Goal: Transaction & Acquisition: Purchase product/service

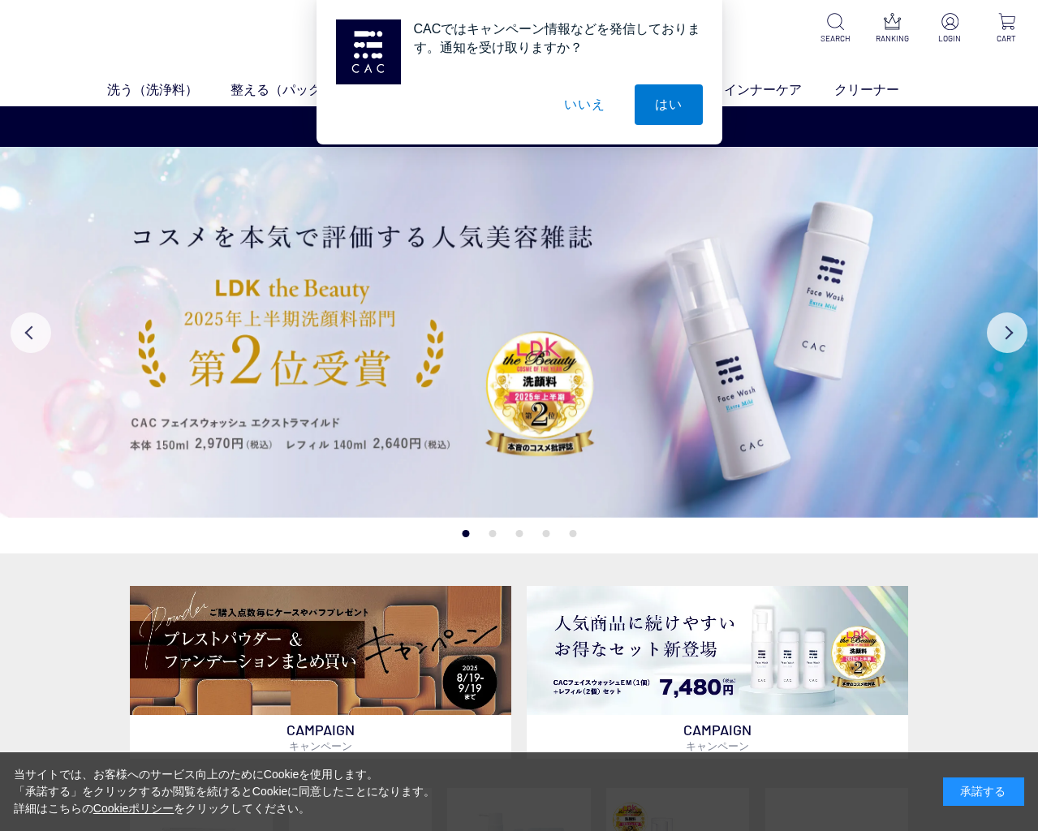
click at [576, 101] on button "いいえ" at bounding box center [584, 104] width 81 height 41
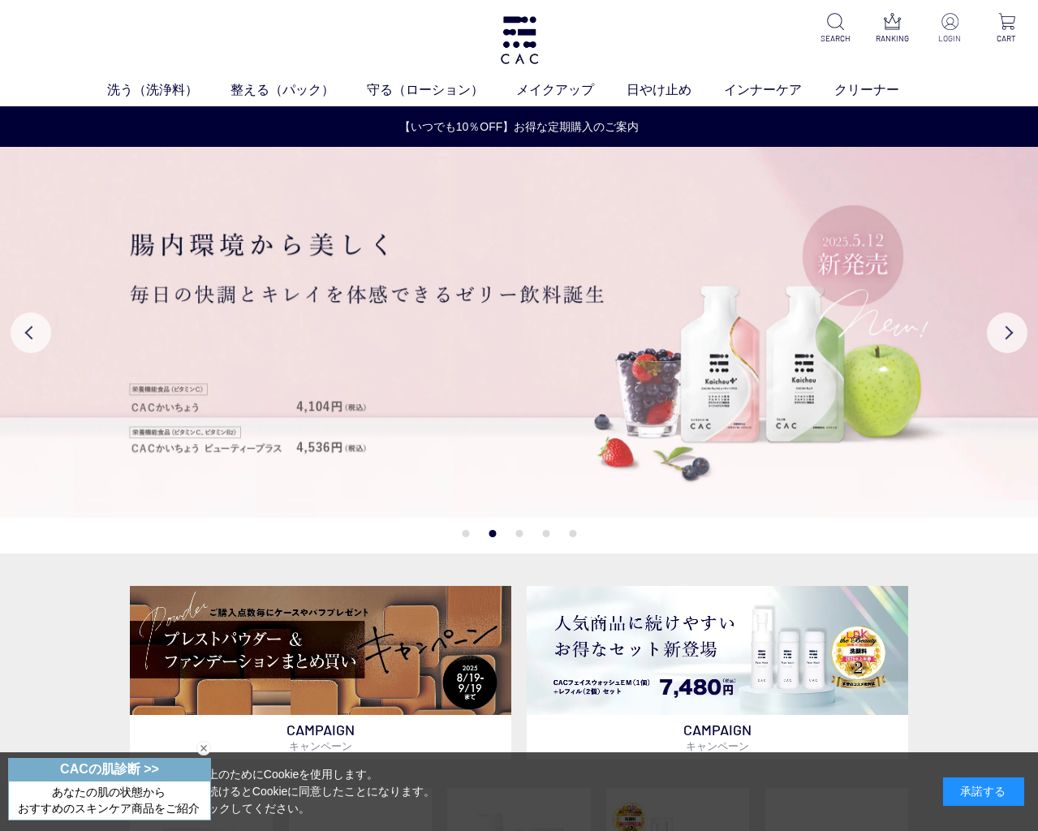
click at [945, 39] on p "LOGIN" at bounding box center [950, 38] width 37 height 12
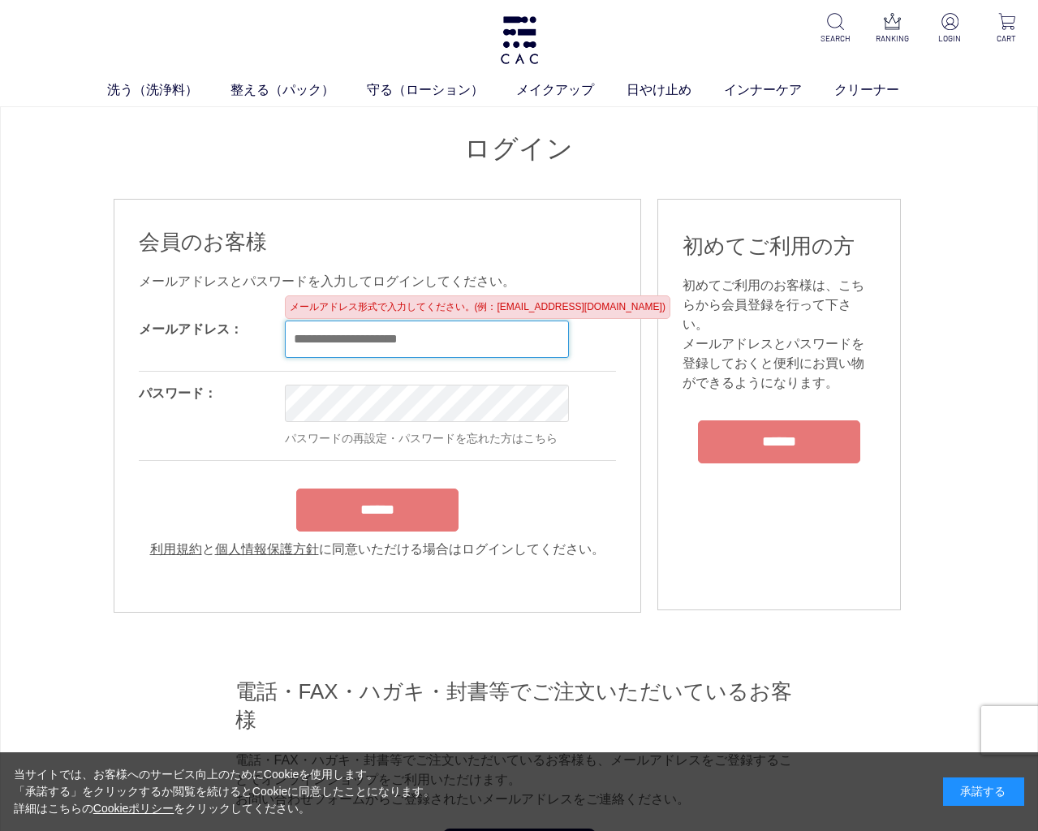
drag, startPoint x: 530, startPoint y: 324, endPoint x: 537, endPoint y: 316, distance: 10.9
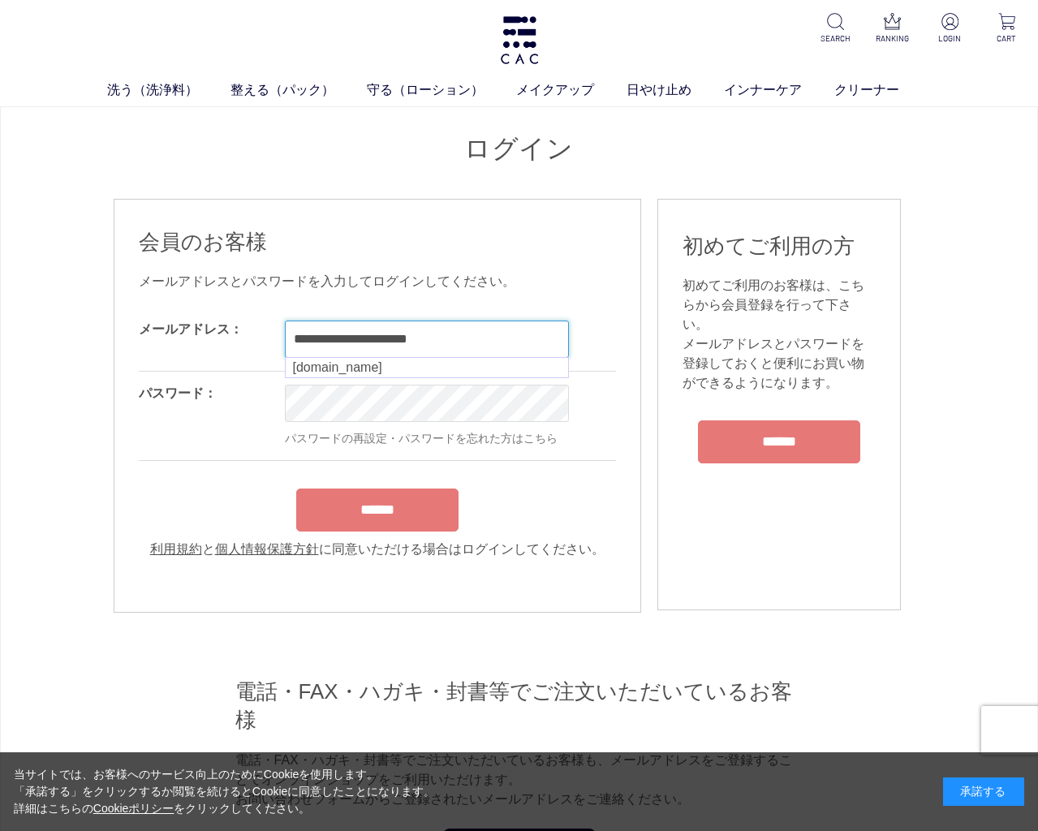
type input "**********"
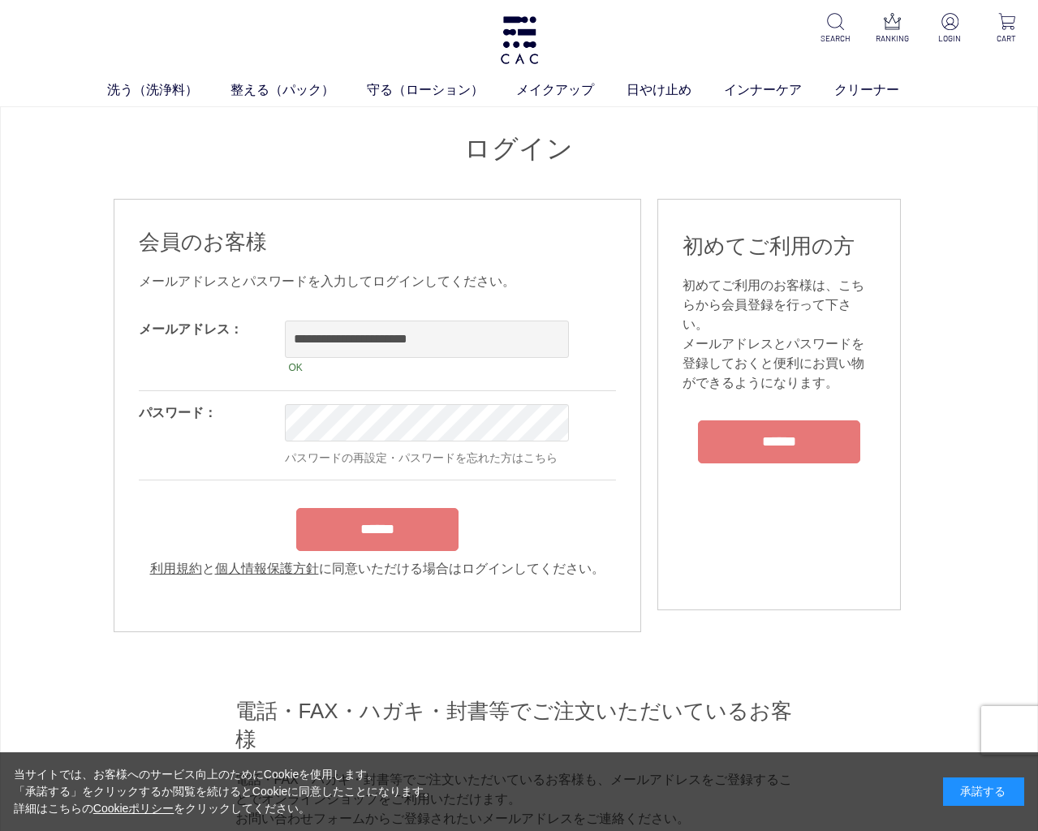
click at [374, 530] on div "******" at bounding box center [377, 525] width 477 height 51
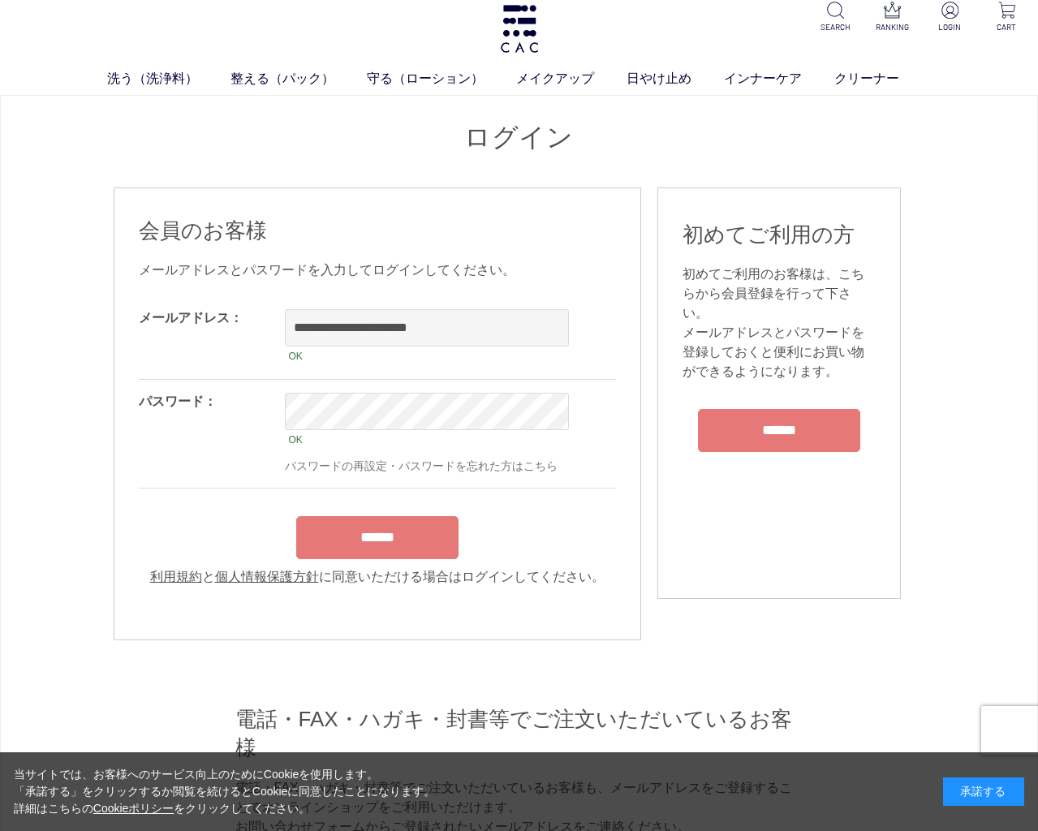
scroll to position [15, 0]
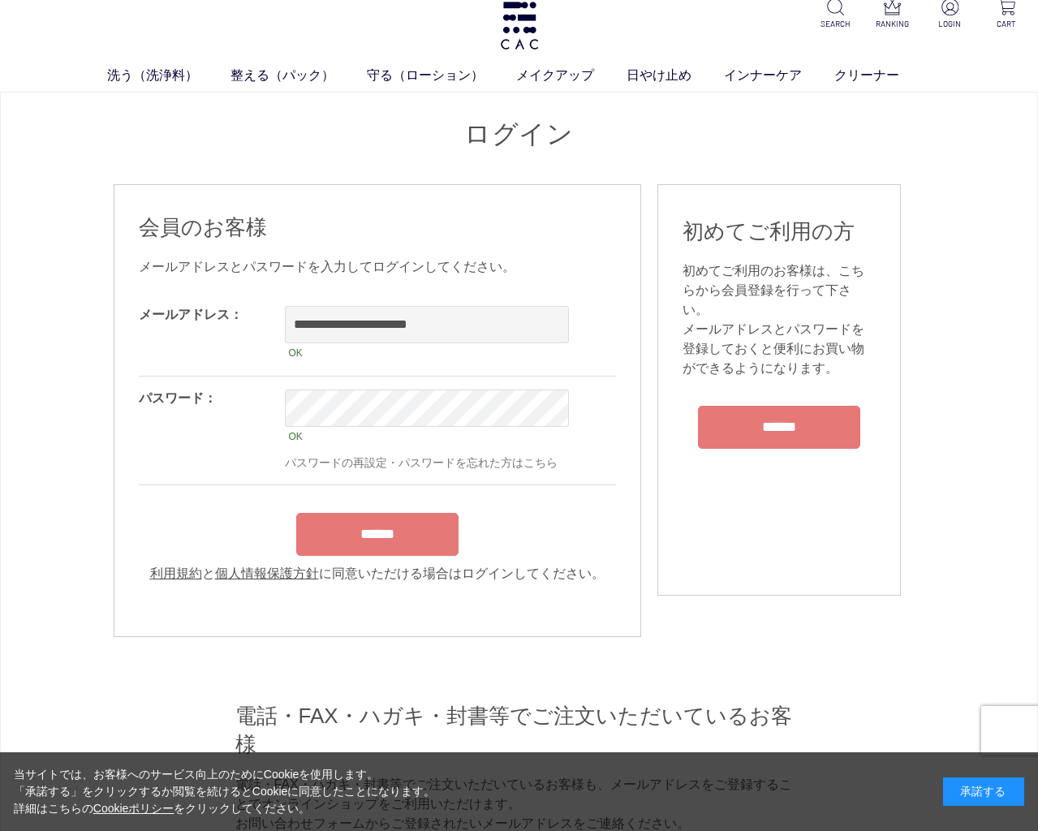
click at [386, 550] on input "******" at bounding box center [377, 534] width 162 height 43
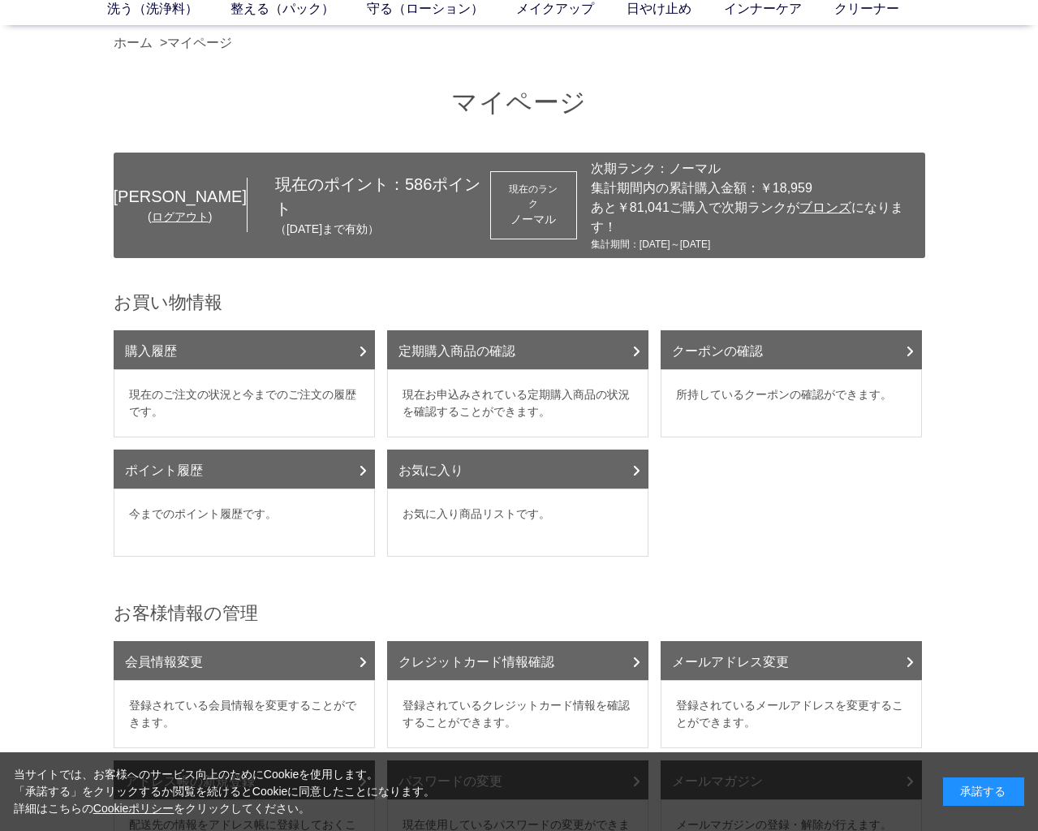
scroll to position [83, 0]
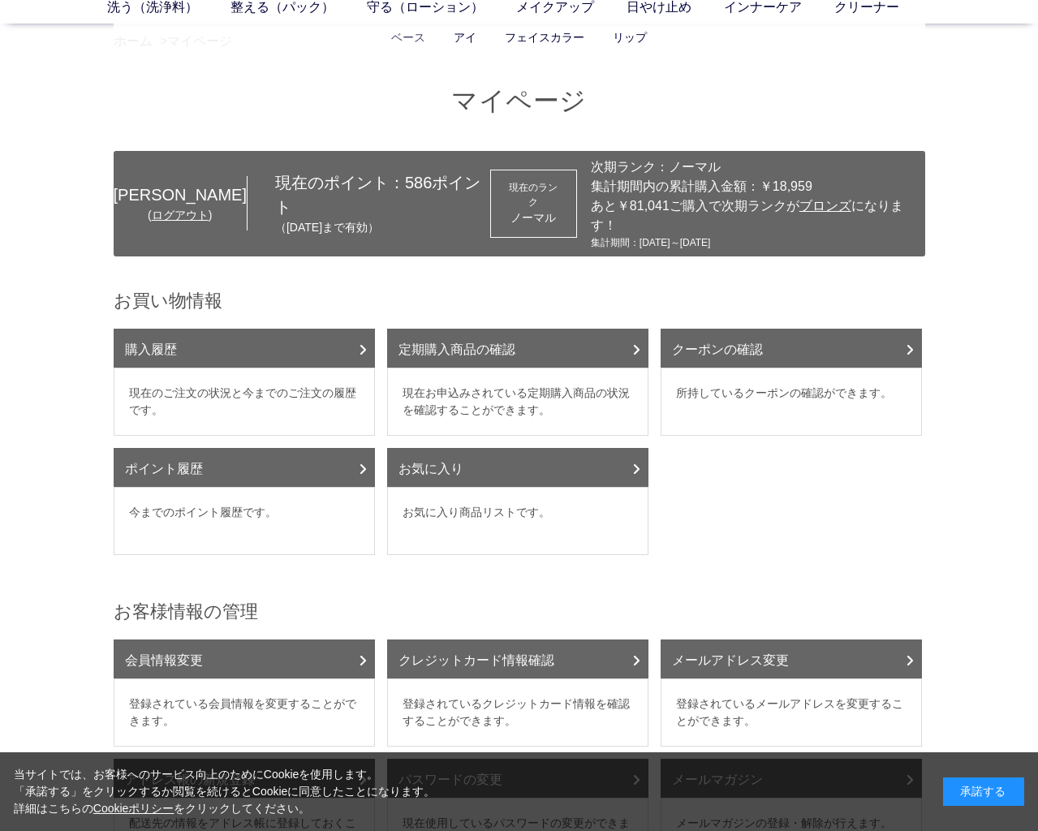
click at [414, 35] on link "ベース" at bounding box center [408, 37] width 34 height 13
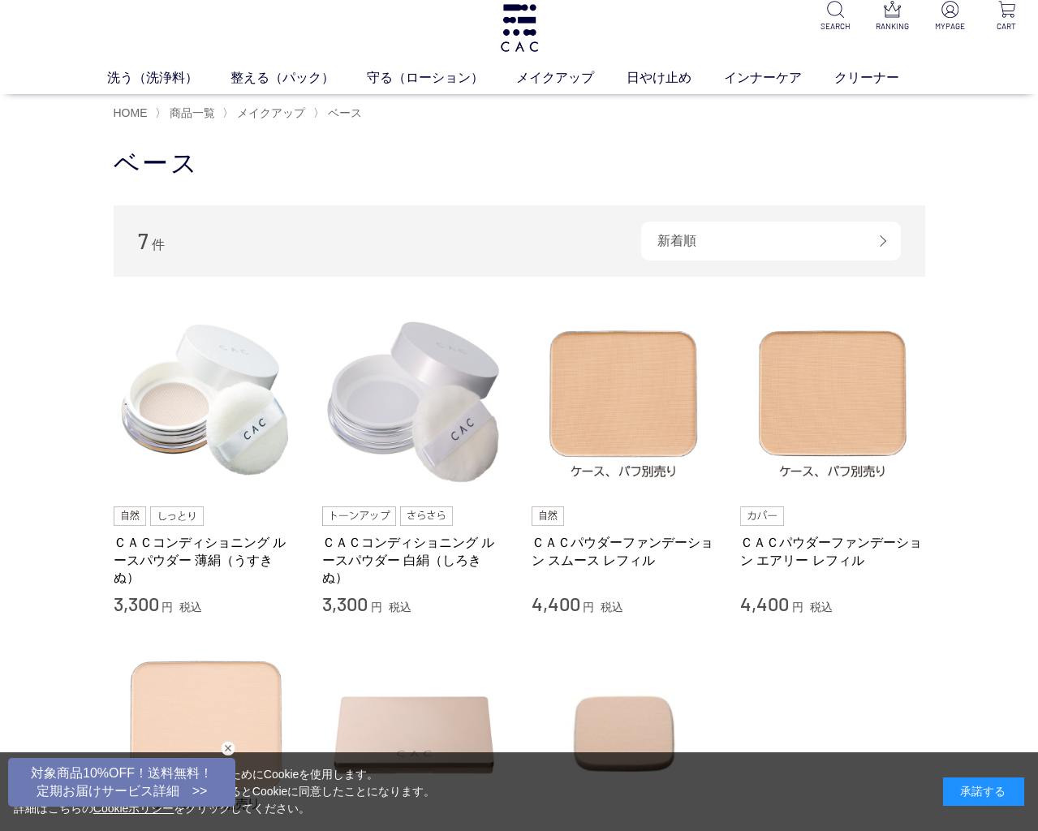
scroll to position [18, 0]
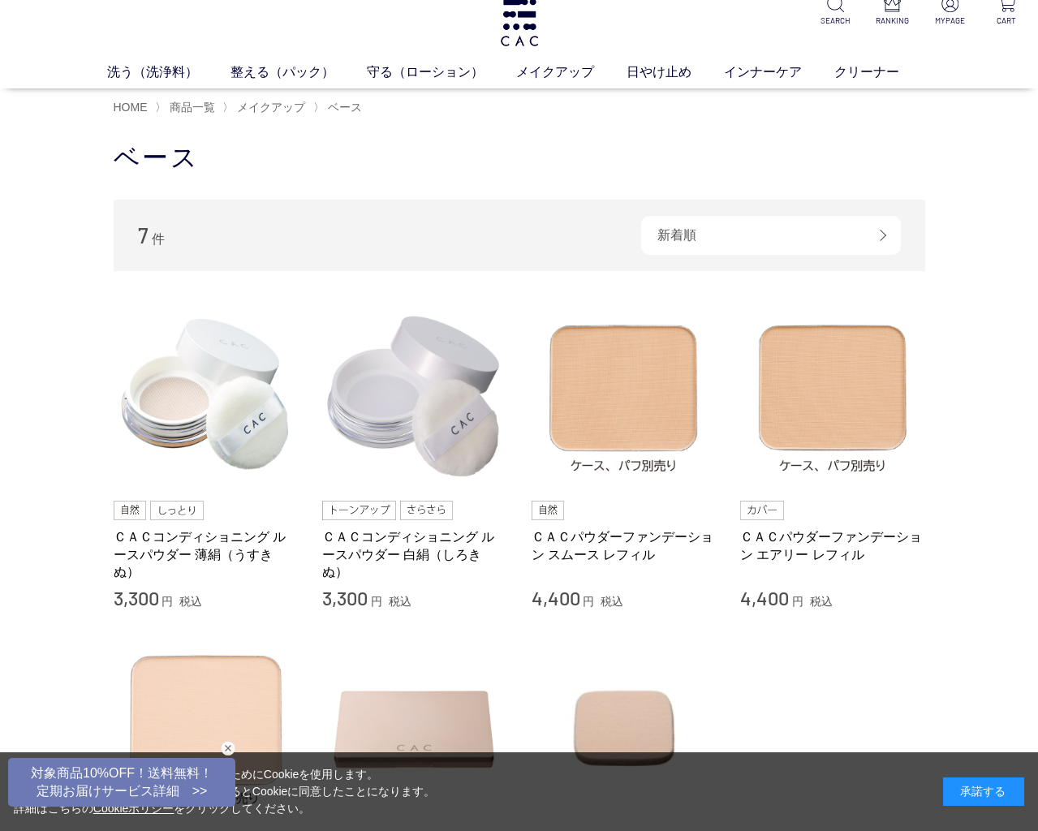
click at [499, 196] on main "ベース 7 件 新着順 商品コード 商品名 発売日 価格(安い順) 価格(高い順) 発売日＋商品名 ＣＡＣコンディショニング ルースパウダー 薄絹（うすきぬ）…" at bounding box center [520, 600] width 812 height 921
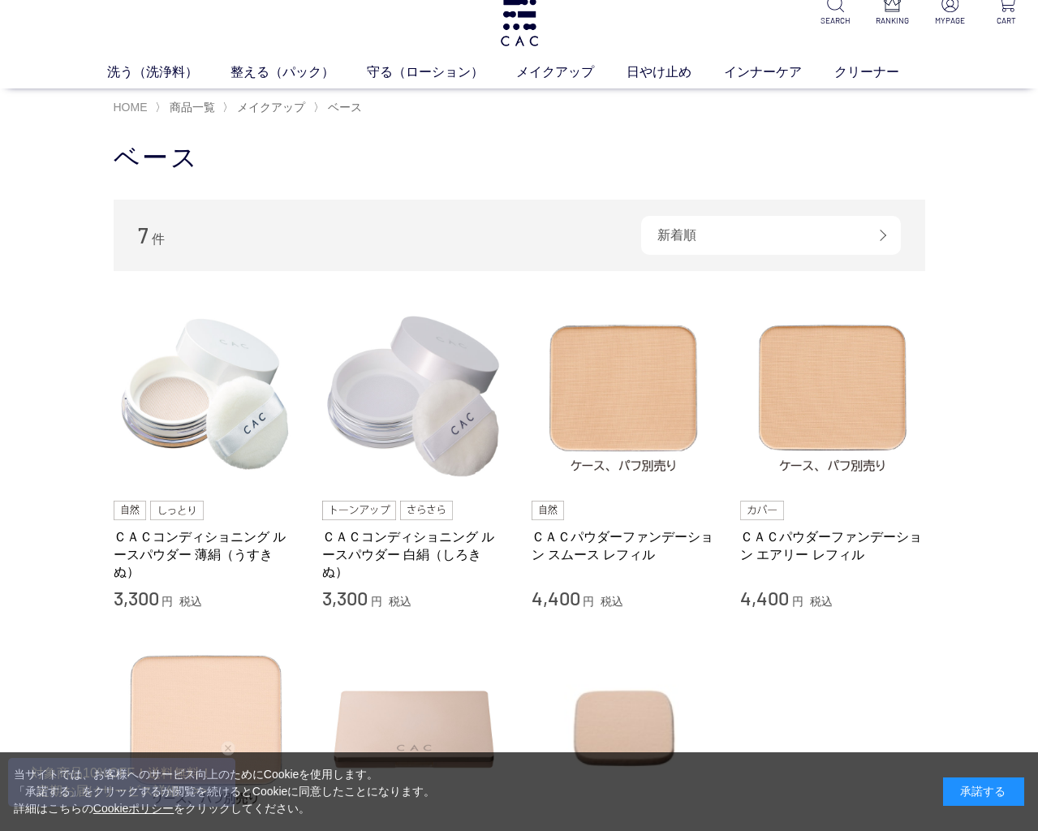
click at [133, 106] on span "HOME" at bounding box center [131, 107] width 34 height 13
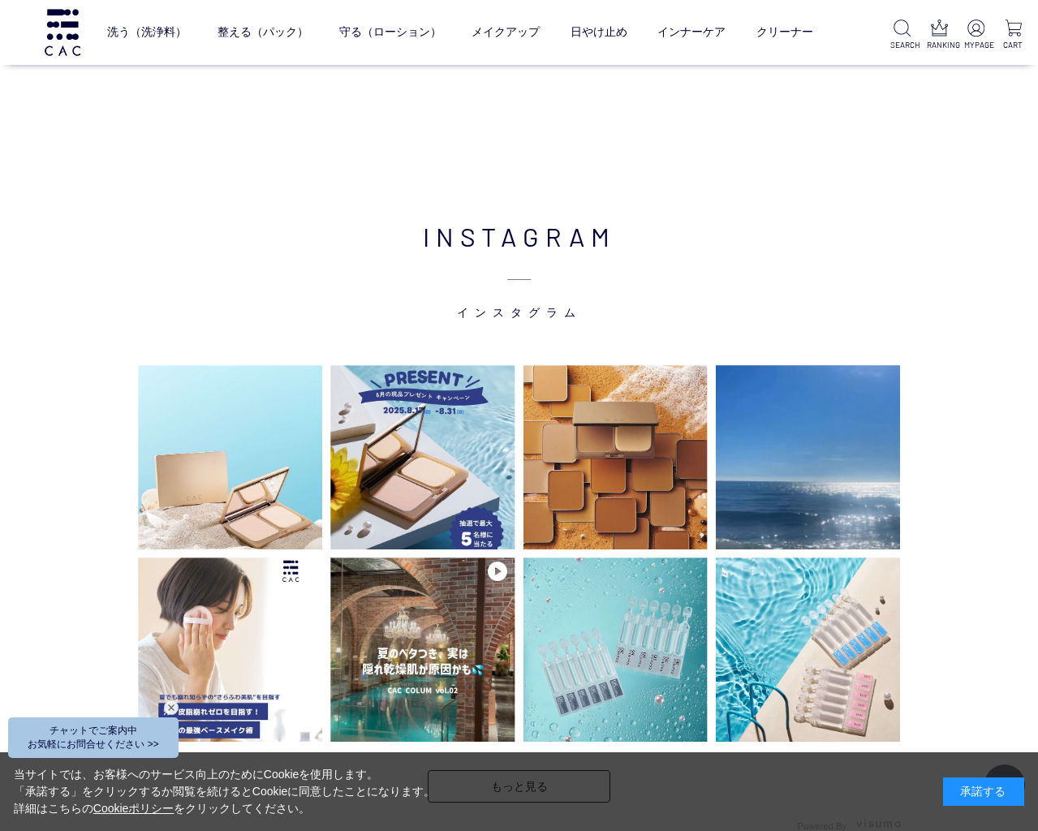
scroll to position [3390, 0]
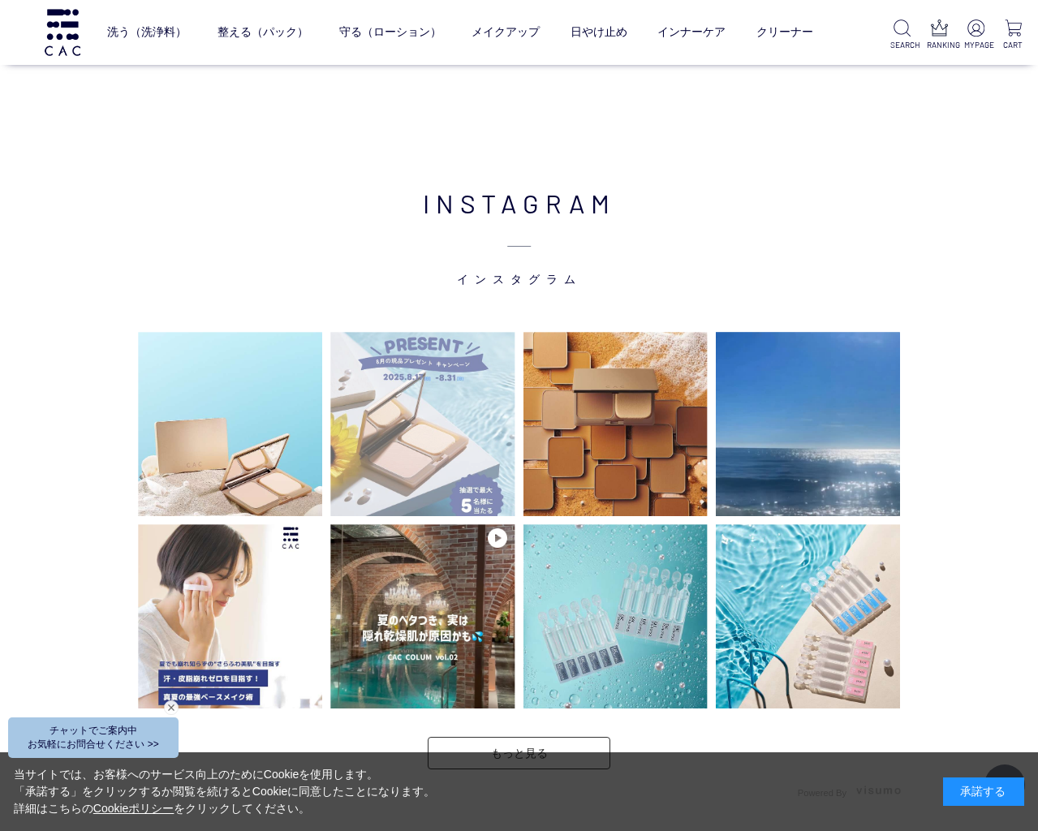
click at [400, 428] on img at bounding box center [422, 424] width 184 height 184
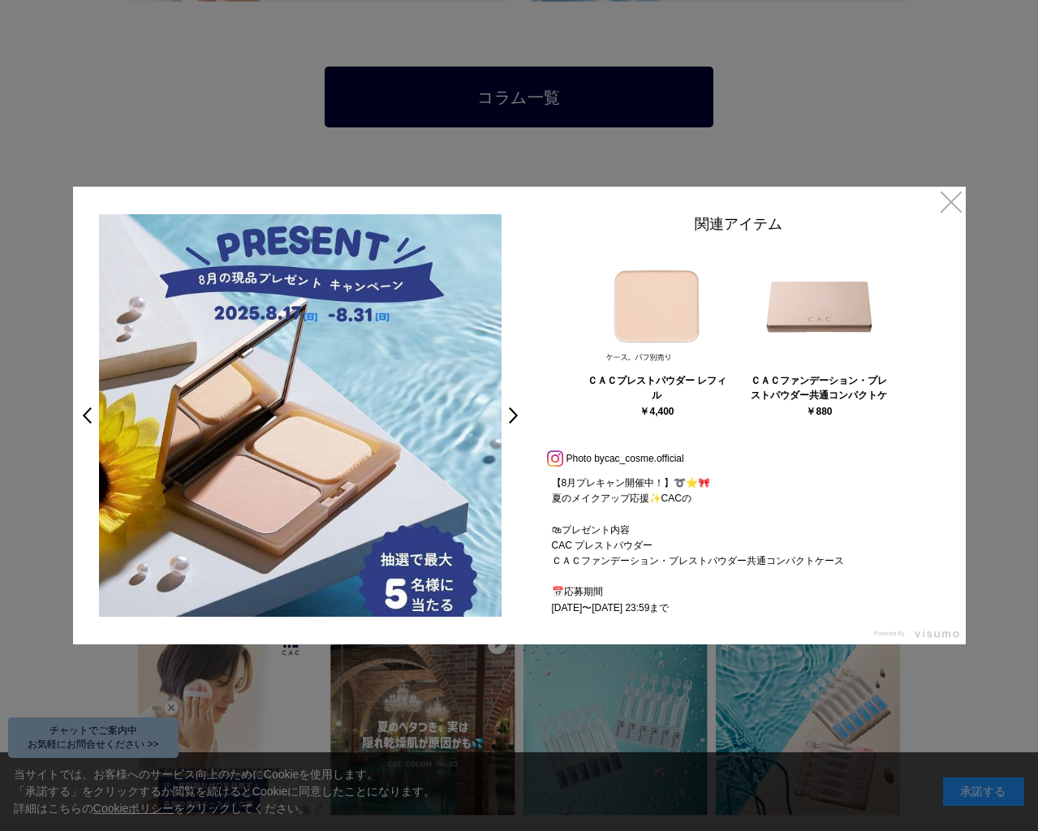
scroll to position [1, 0]
click at [952, 201] on link "×" at bounding box center [951, 201] width 29 height 29
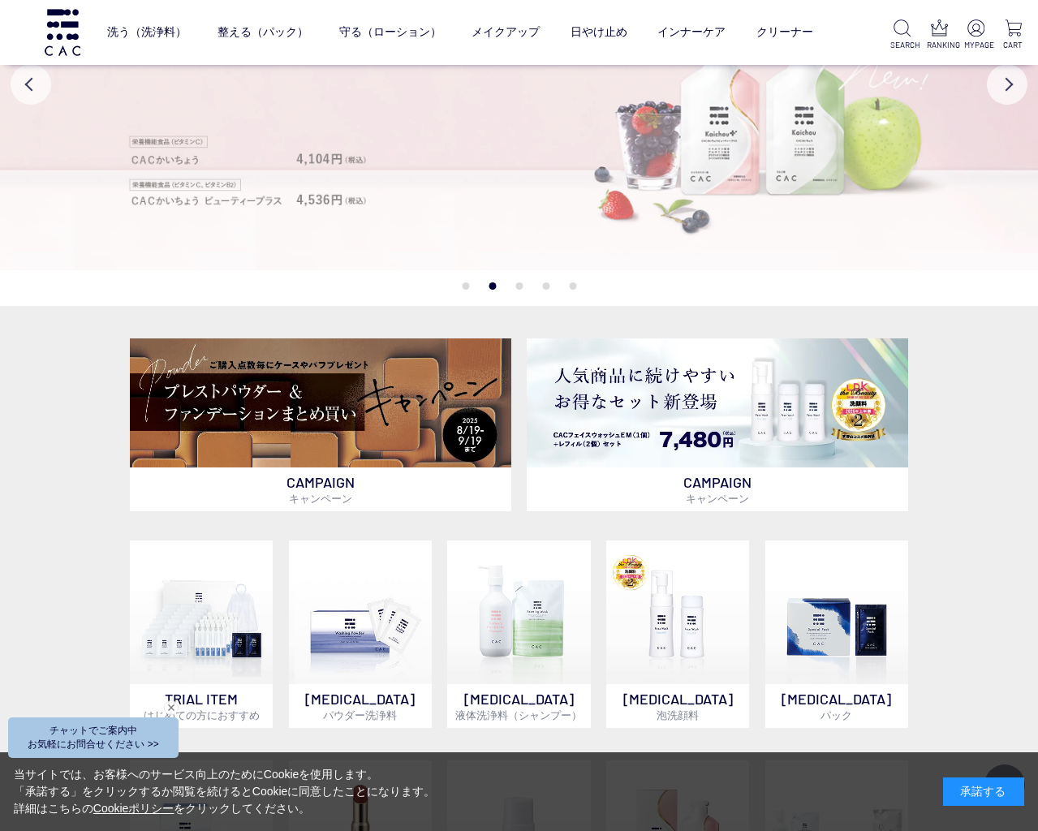
scroll to position [141, 0]
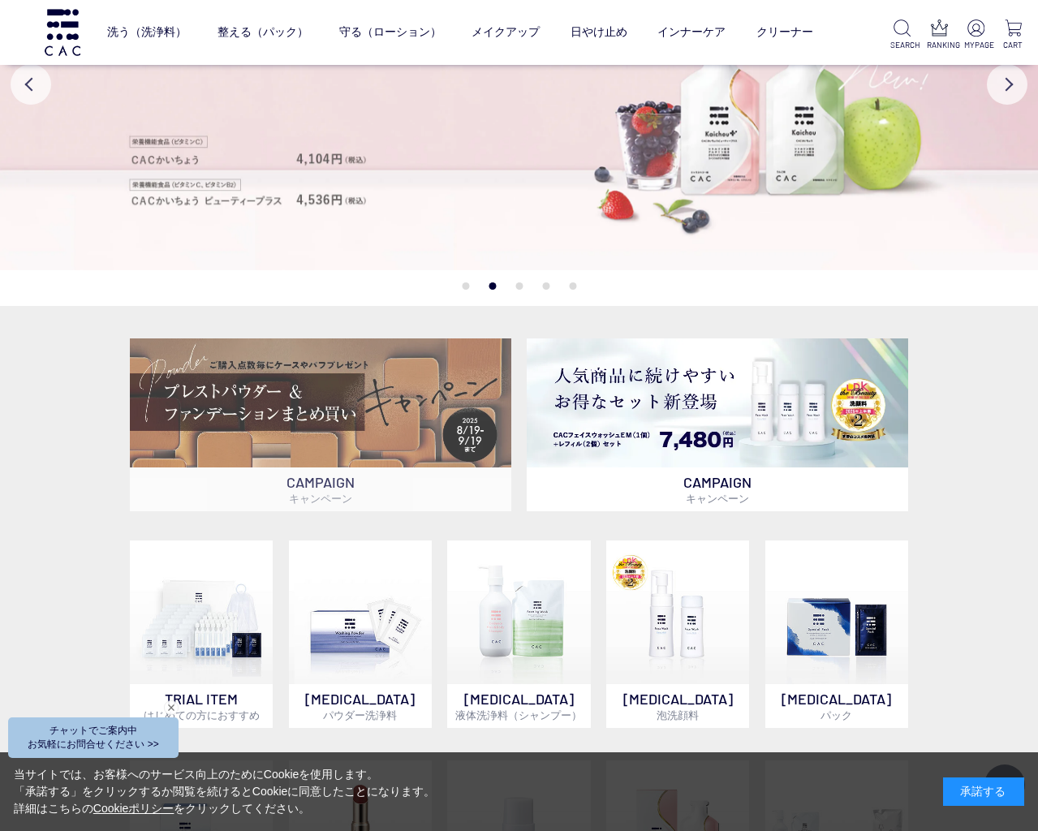
click at [248, 420] on img at bounding box center [321, 403] width 382 height 129
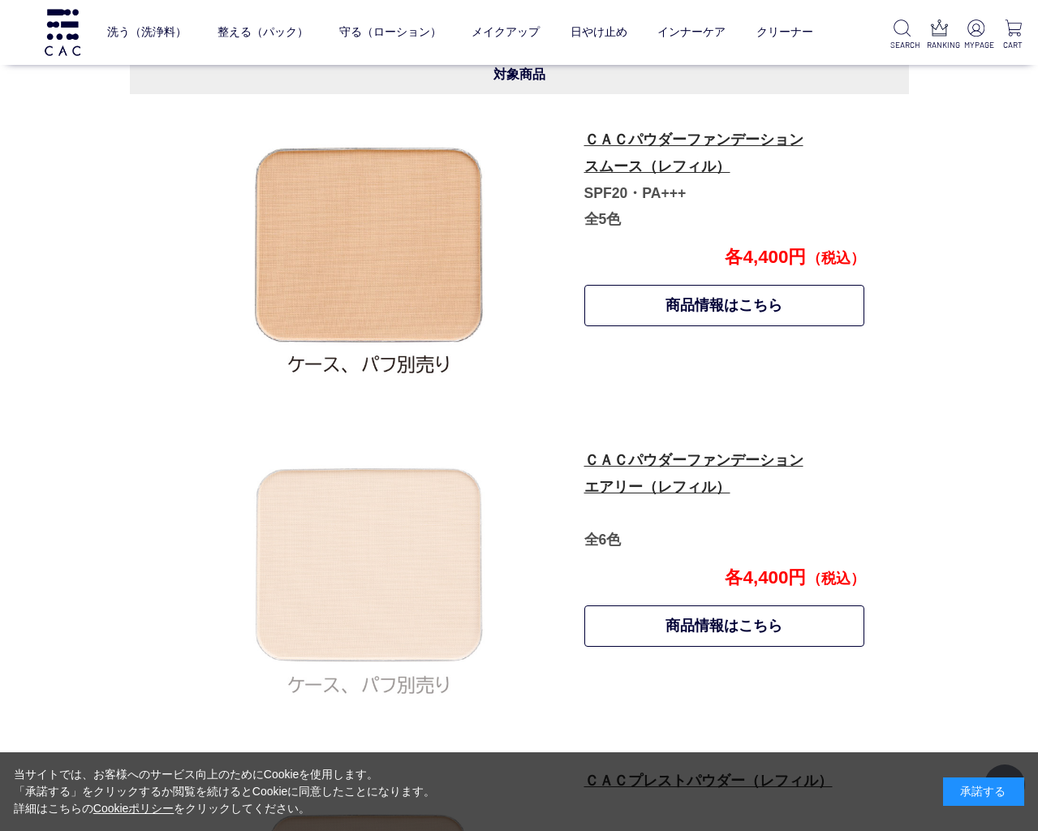
scroll to position [824, 0]
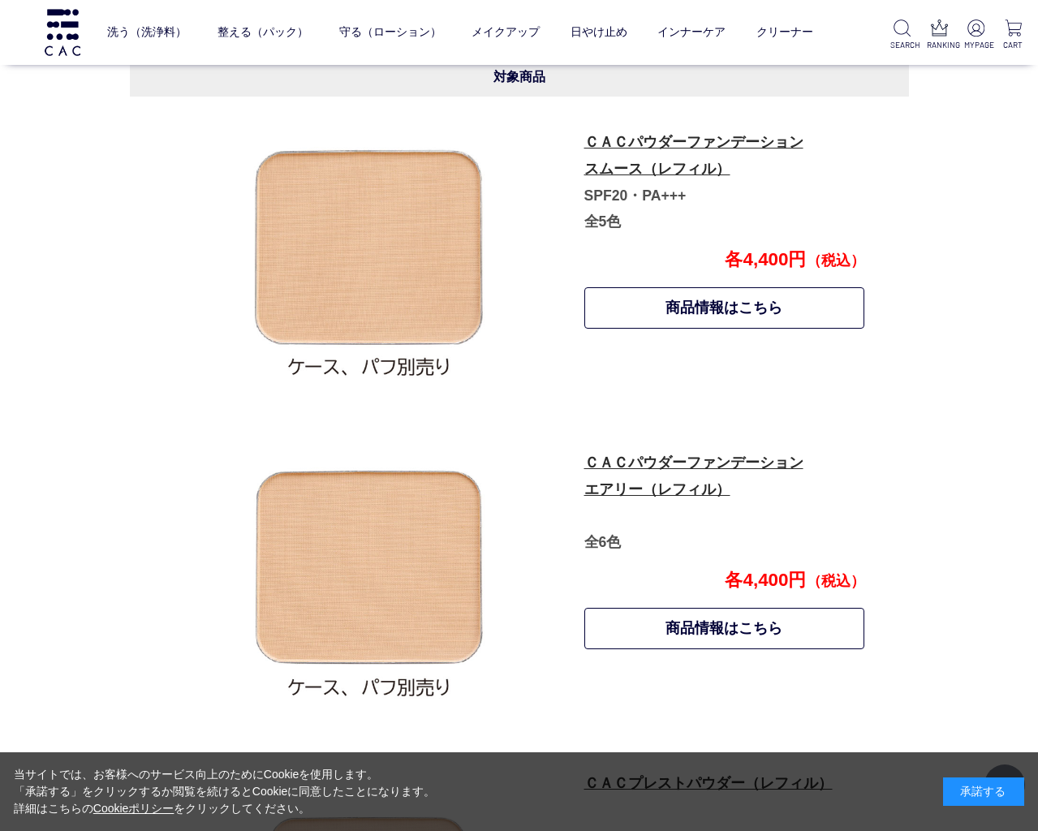
click at [610, 468] on p "ＣＡＣパウダーファンデーション エアリー（レフィル） 全6色" at bounding box center [724, 503] width 279 height 106
click at [655, 621] on link "商品情報はこちら" at bounding box center [725, 628] width 281 height 41
click at [691, 300] on link "商品情報はこちら" at bounding box center [725, 307] width 281 height 41
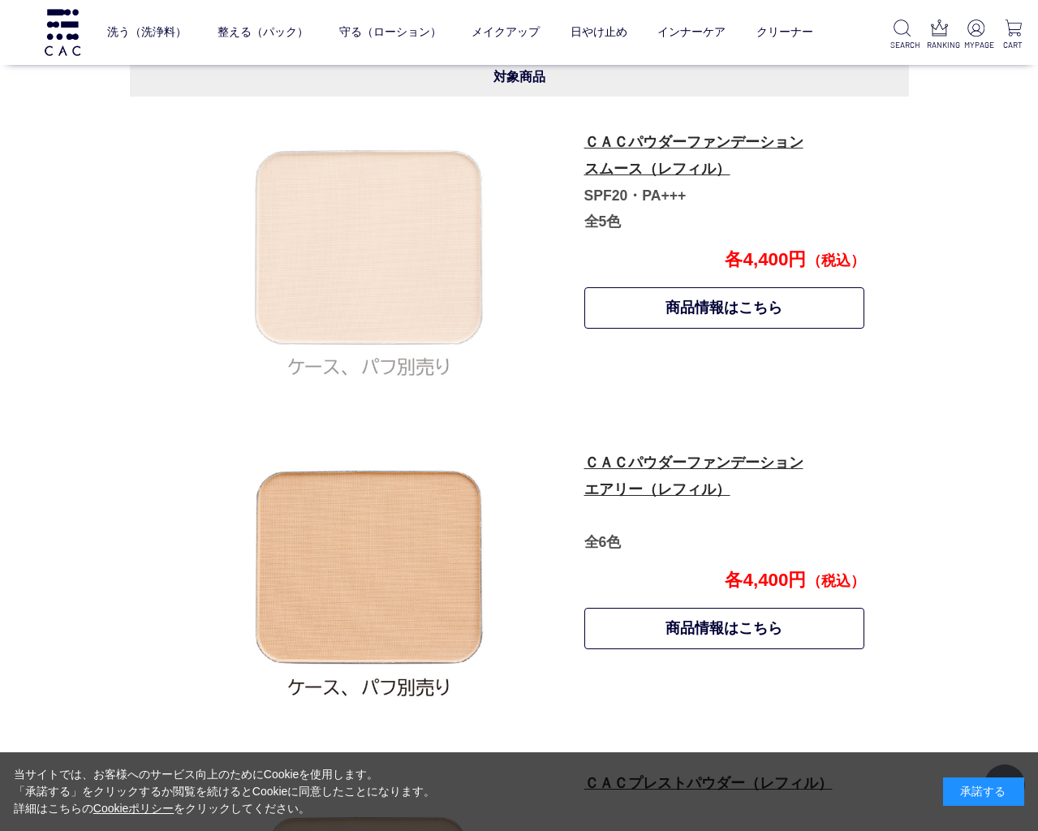
click at [339, 256] on img at bounding box center [369, 259] width 284 height 284
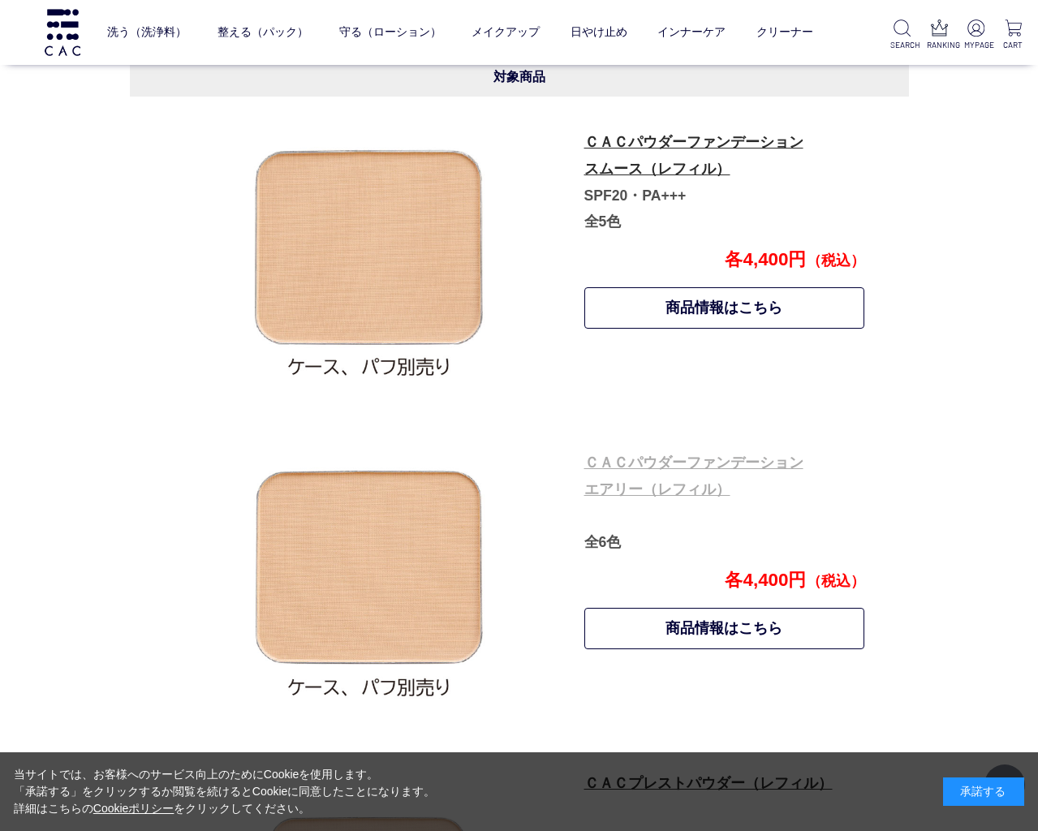
click at [602, 482] on link "ＣＡＣパウダーファンデーション エアリー（レフィル）" at bounding box center [694, 476] width 219 height 43
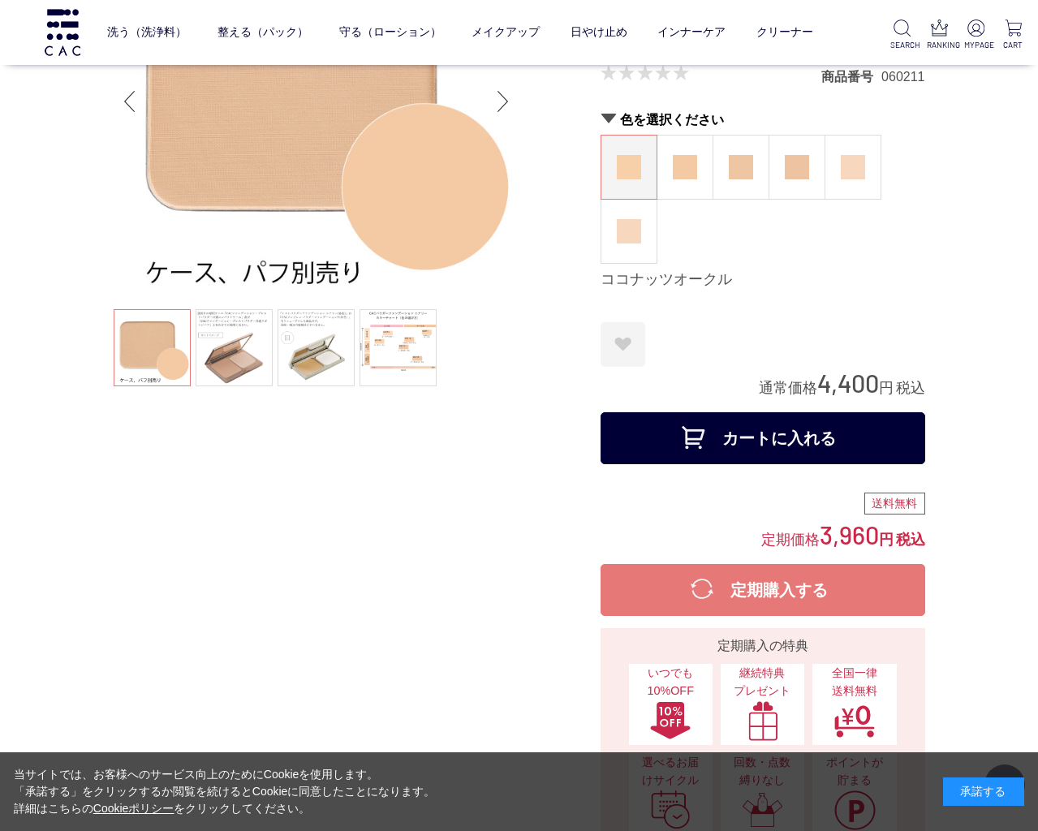
scroll to position [150, 0]
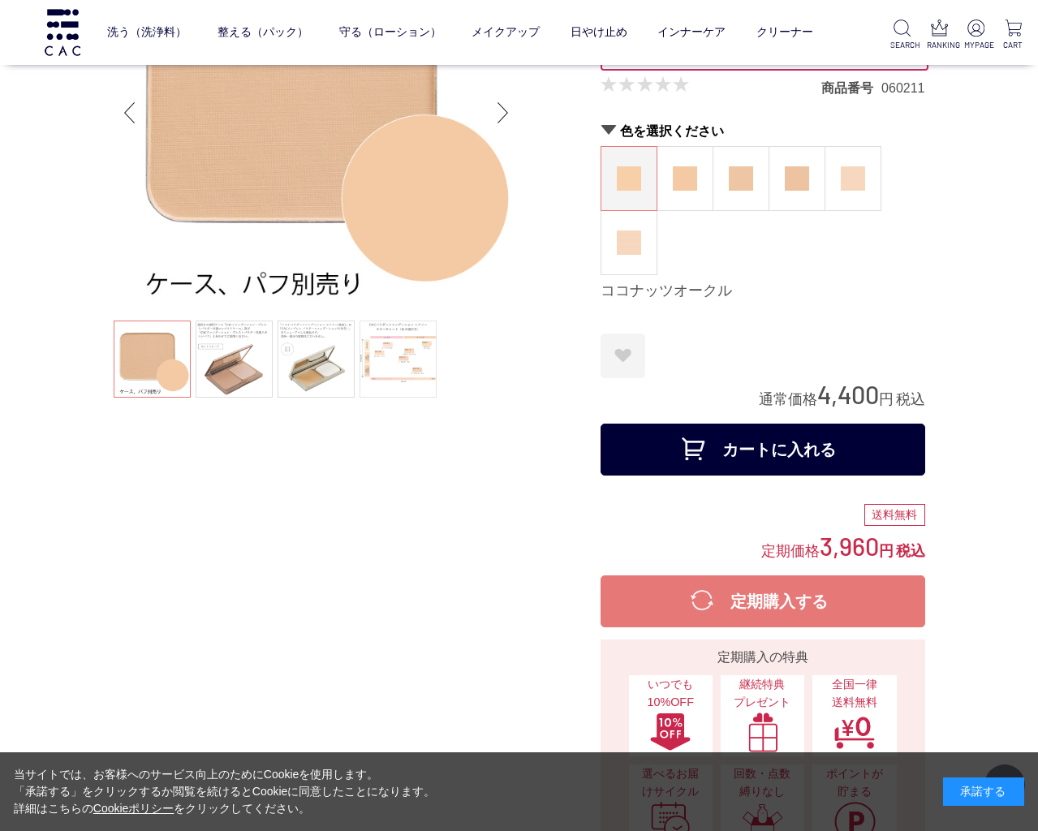
click at [391, 365] on link at bounding box center [398, 359] width 77 height 77
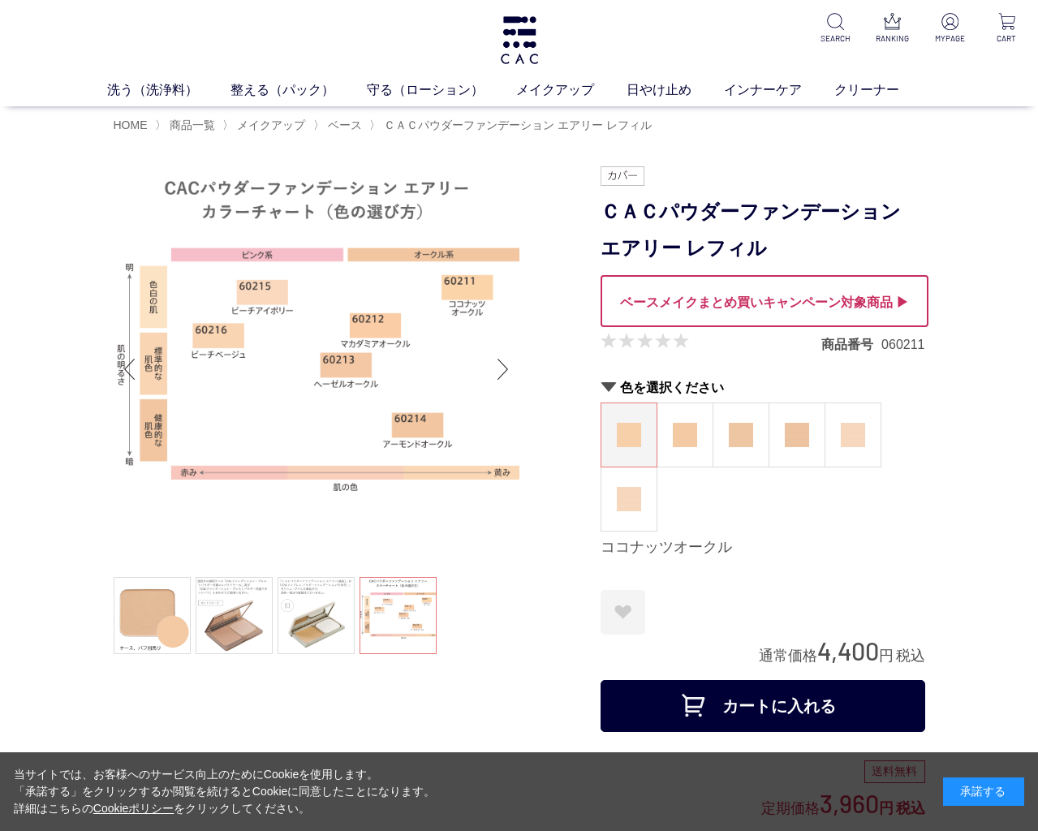
scroll to position [0, 0]
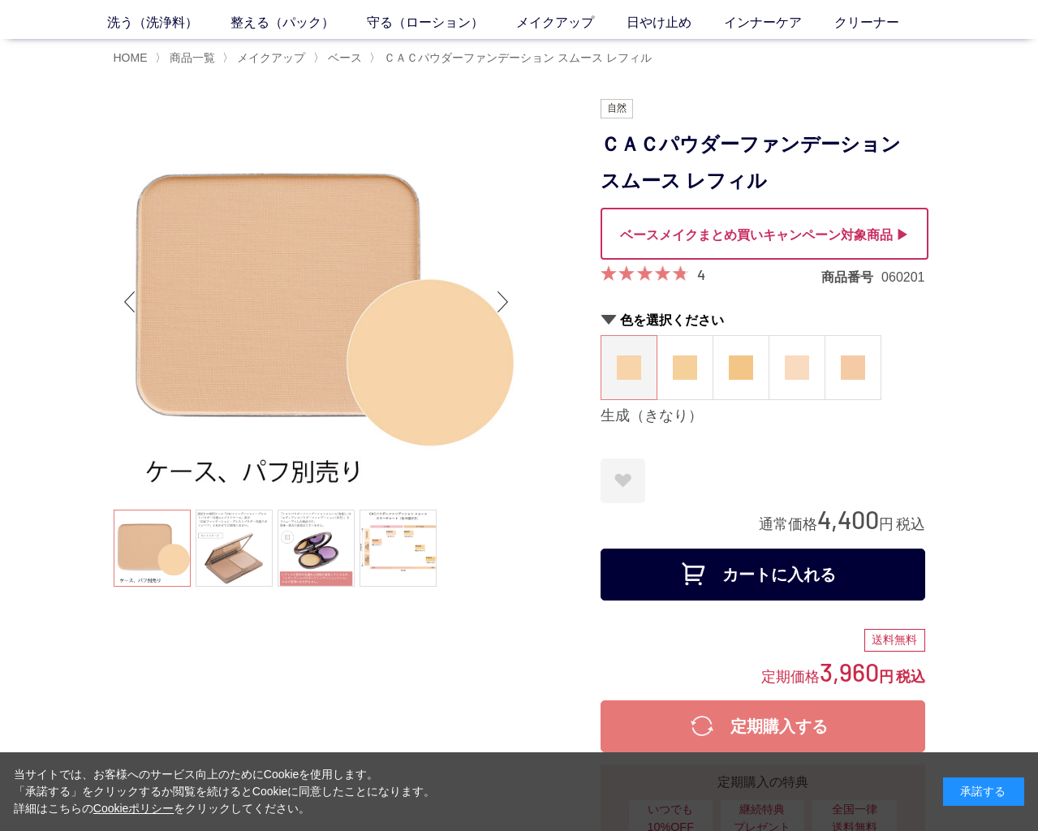
scroll to position [67, 0]
click at [403, 529] on link at bounding box center [398, 548] width 77 height 77
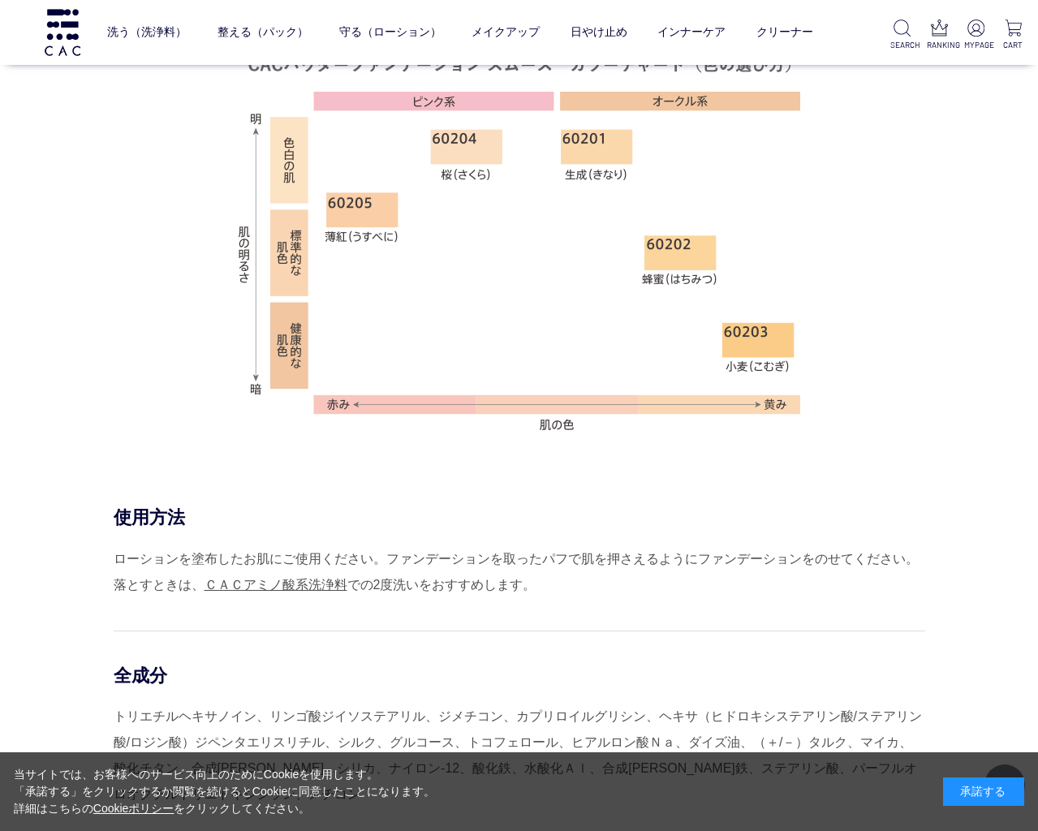
scroll to position [1147, 0]
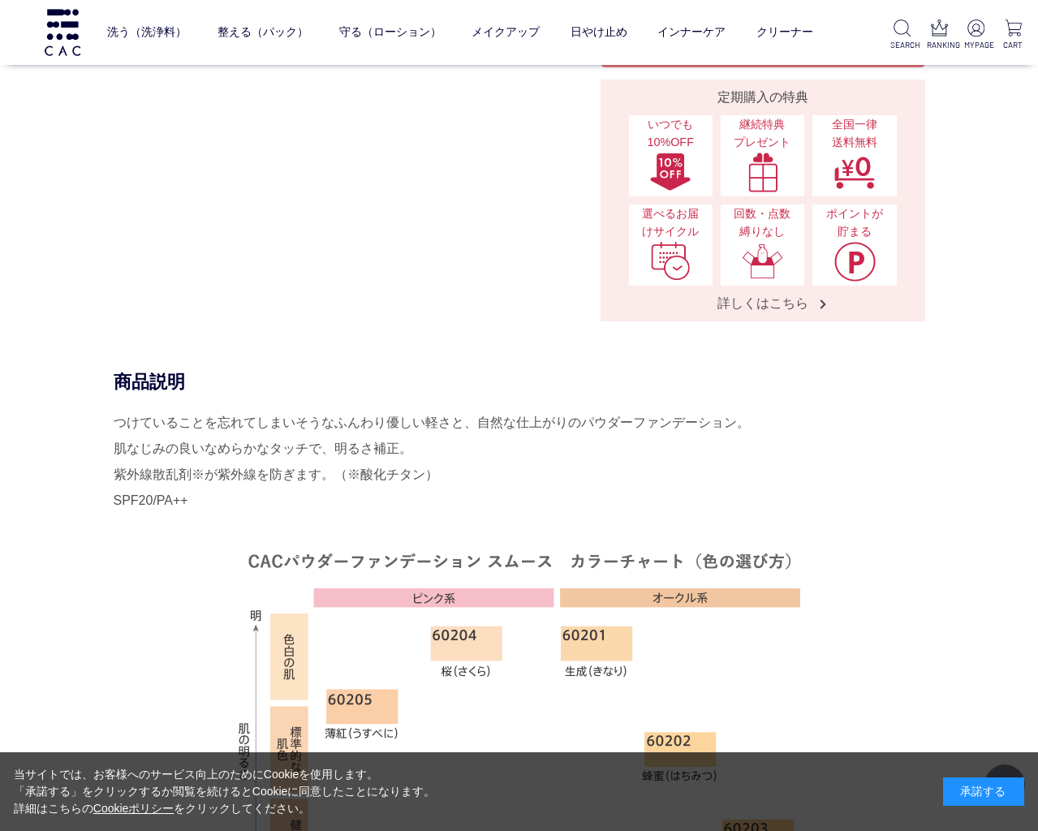
scroll to position [652, 0]
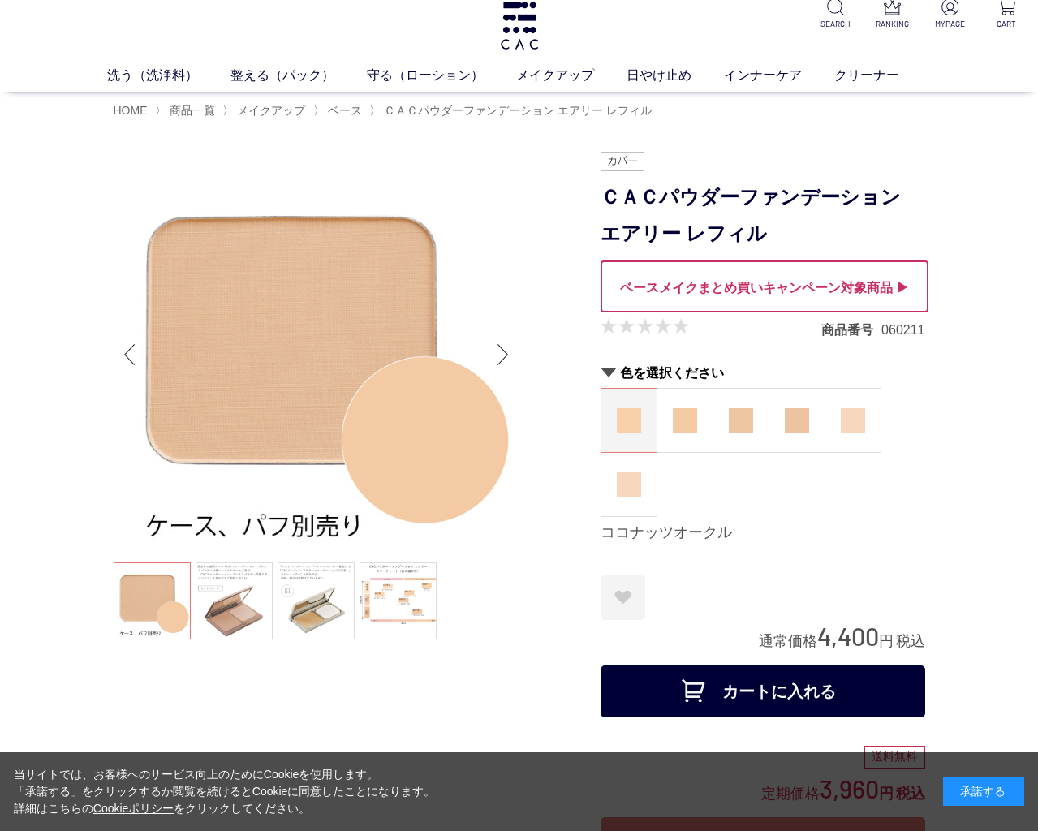
scroll to position [19, 0]
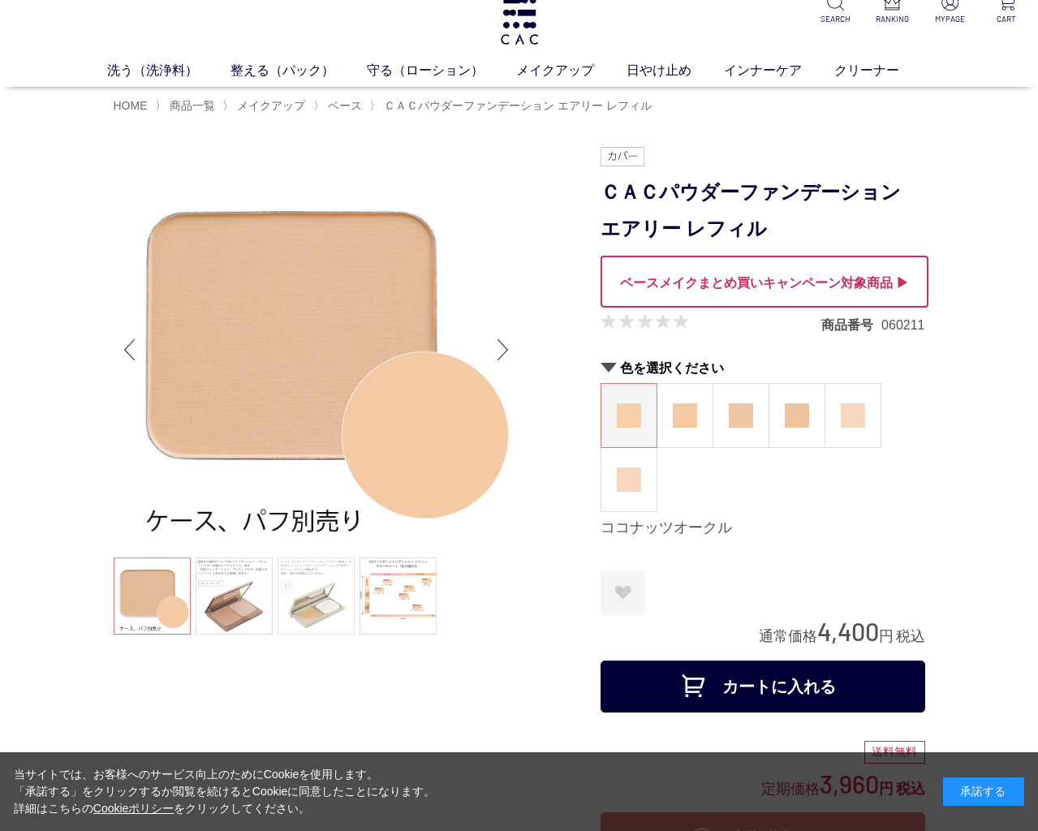
click at [334, 596] on link at bounding box center [316, 596] width 77 height 77
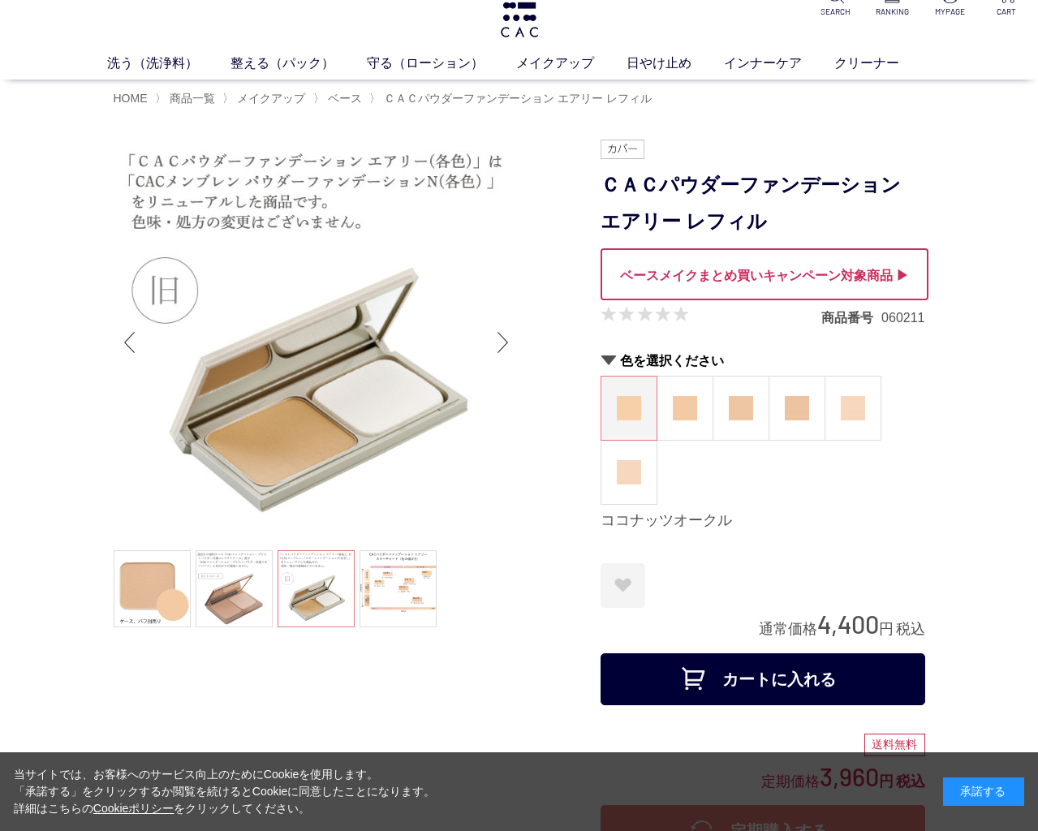
scroll to position [29, 1]
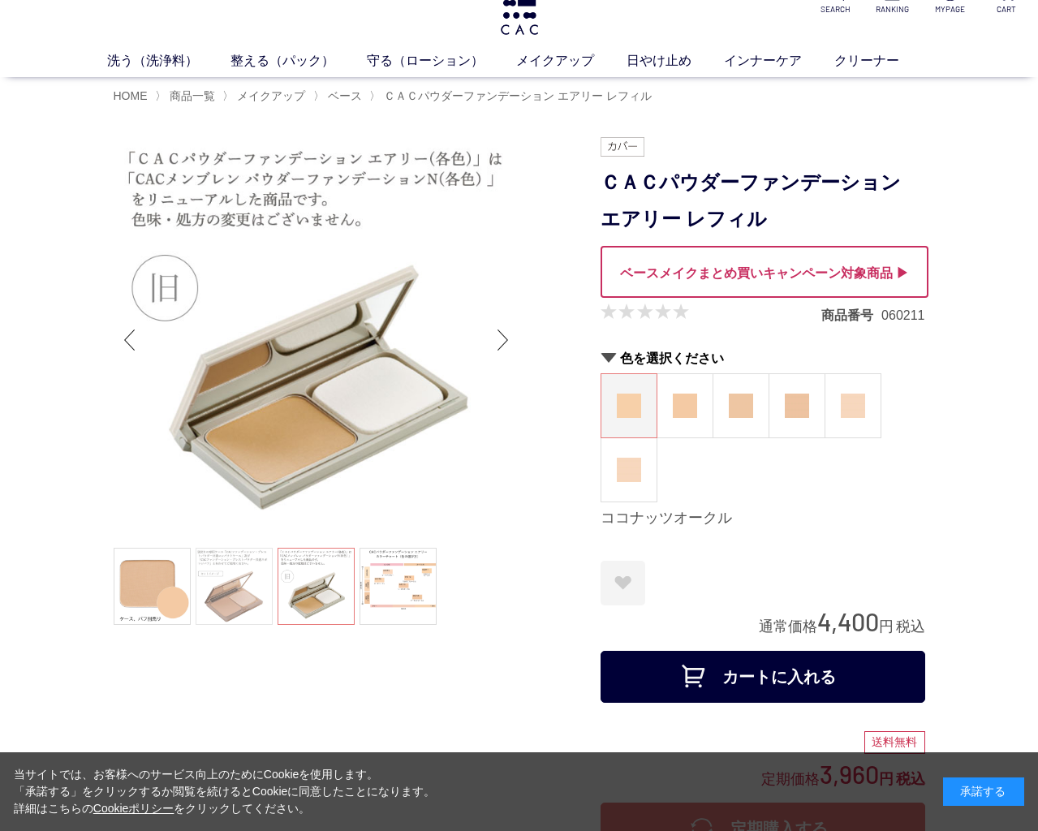
click at [245, 581] on link at bounding box center [234, 586] width 77 height 77
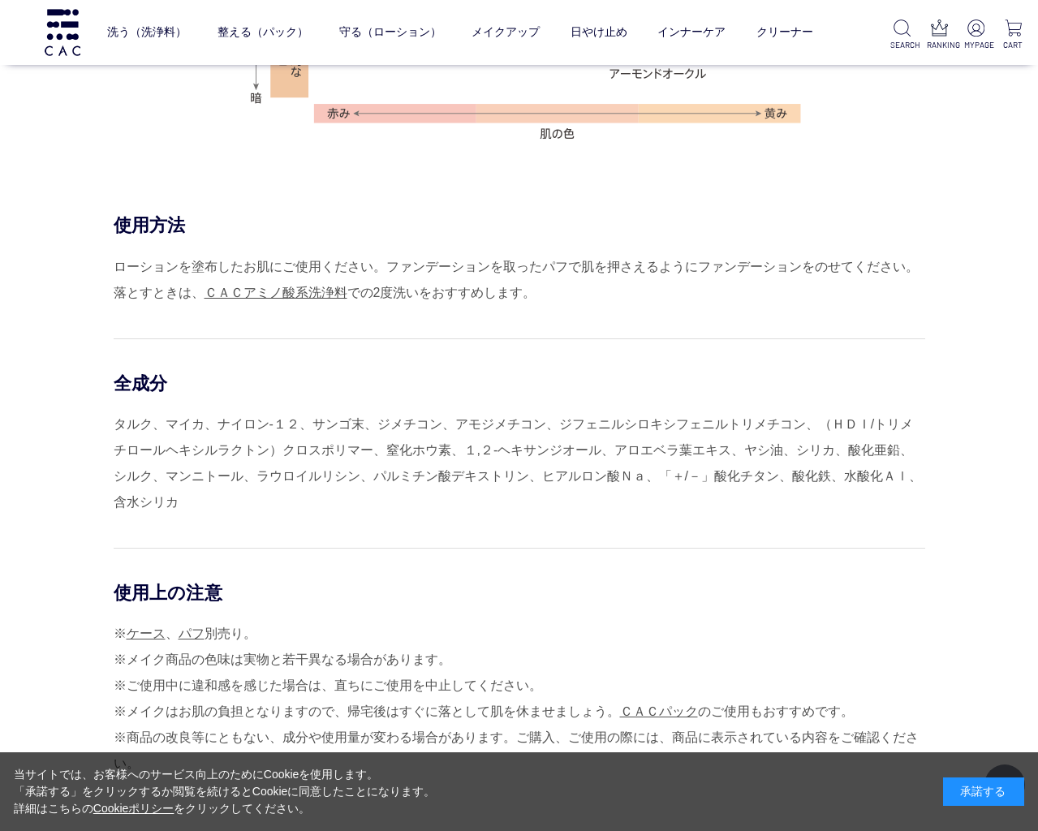
scroll to position [1482, 0]
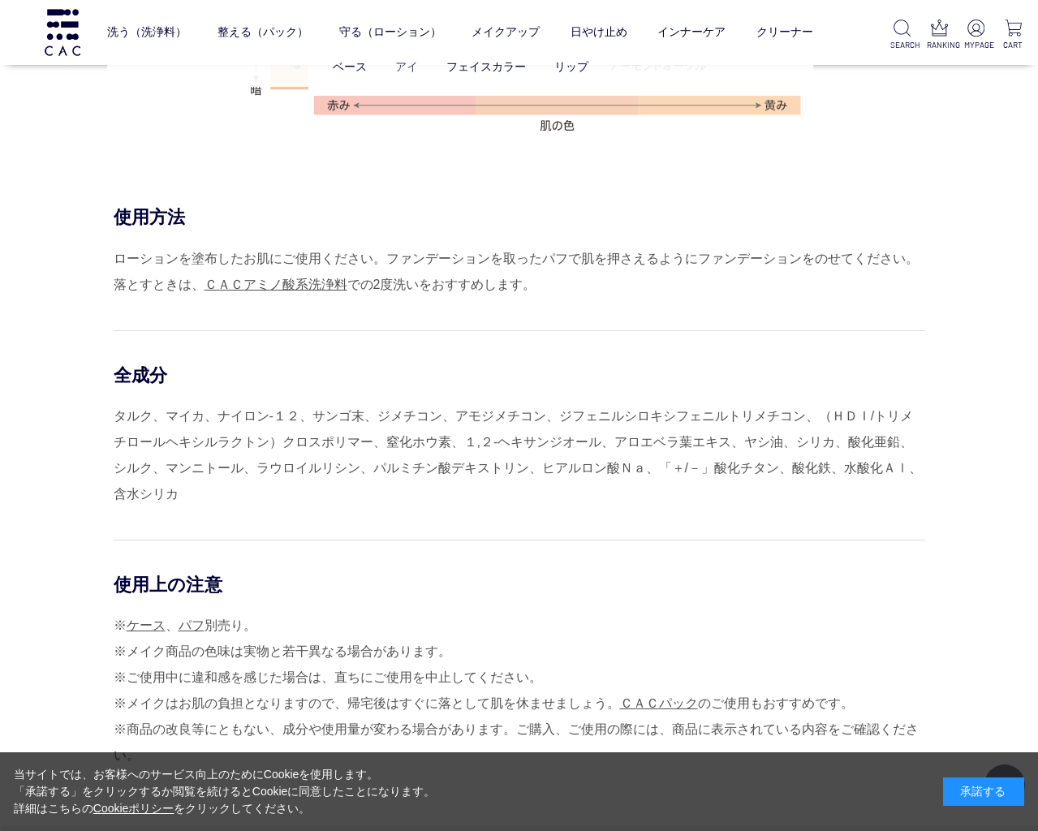
click at [402, 63] on link "アイ" at bounding box center [406, 66] width 23 height 13
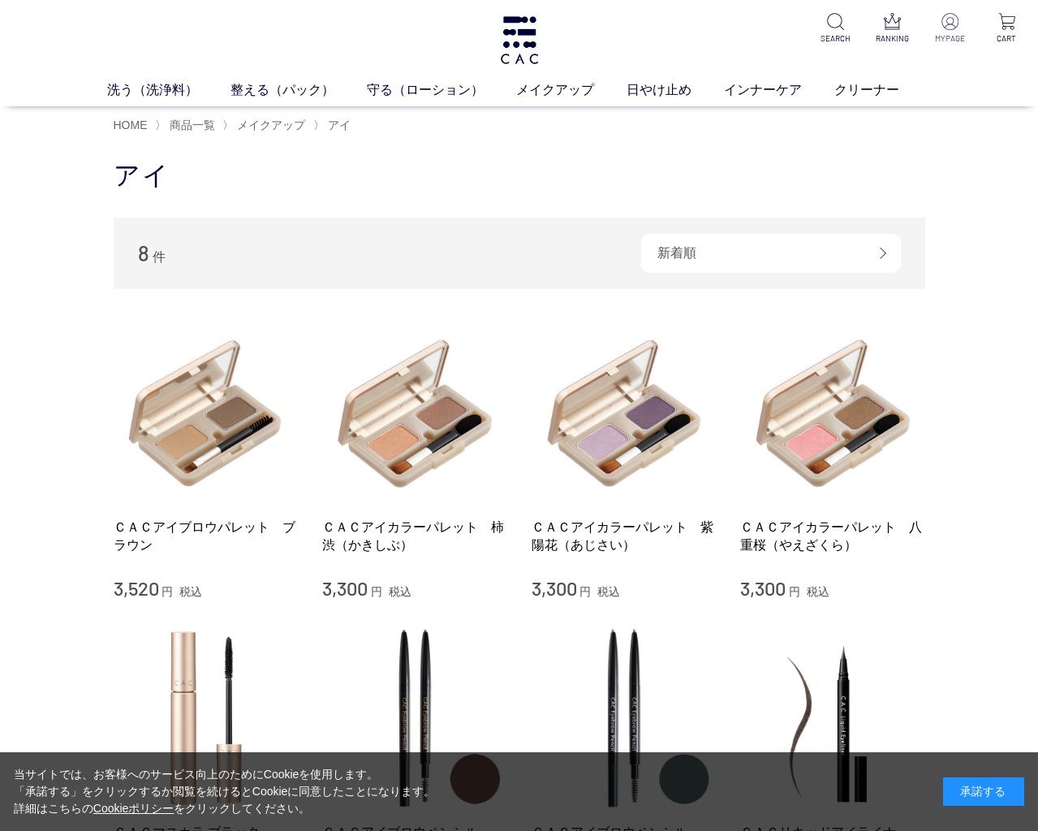
click at [952, 27] on img at bounding box center [950, 21] width 17 height 17
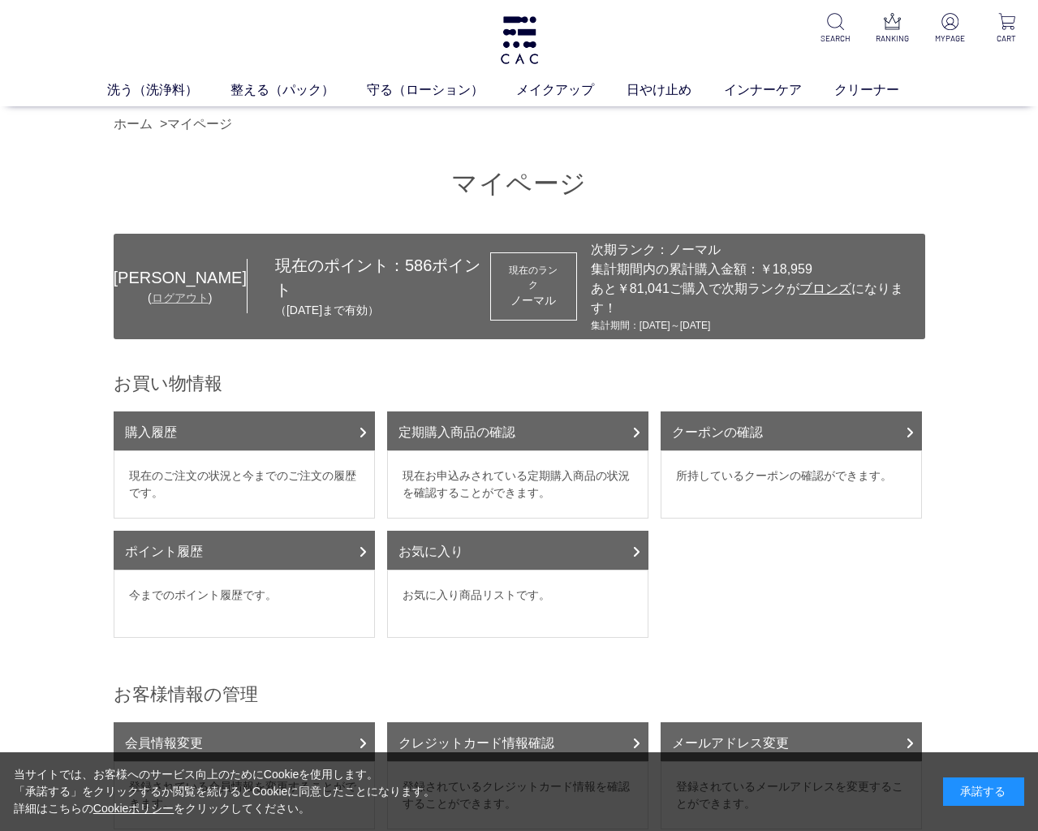
click at [185, 304] on link "ログアウト" at bounding box center [180, 297] width 57 height 13
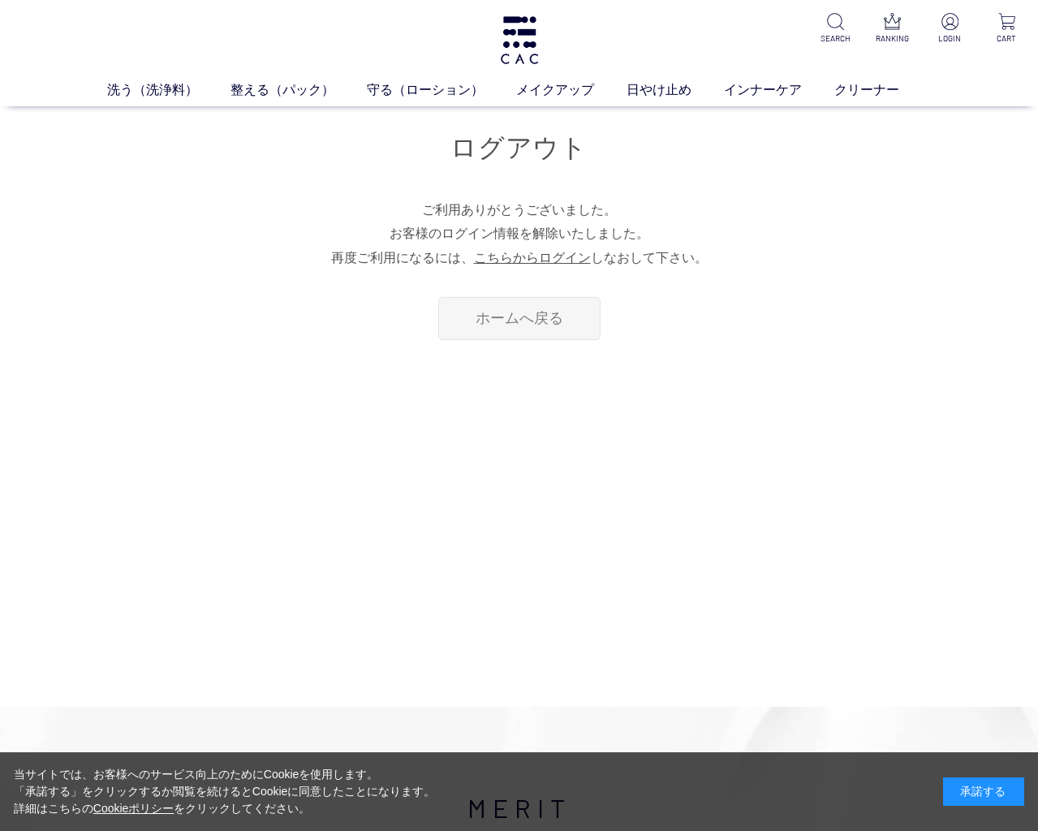
click at [493, 313] on link "ホームへ戻る" at bounding box center [519, 318] width 162 height 43
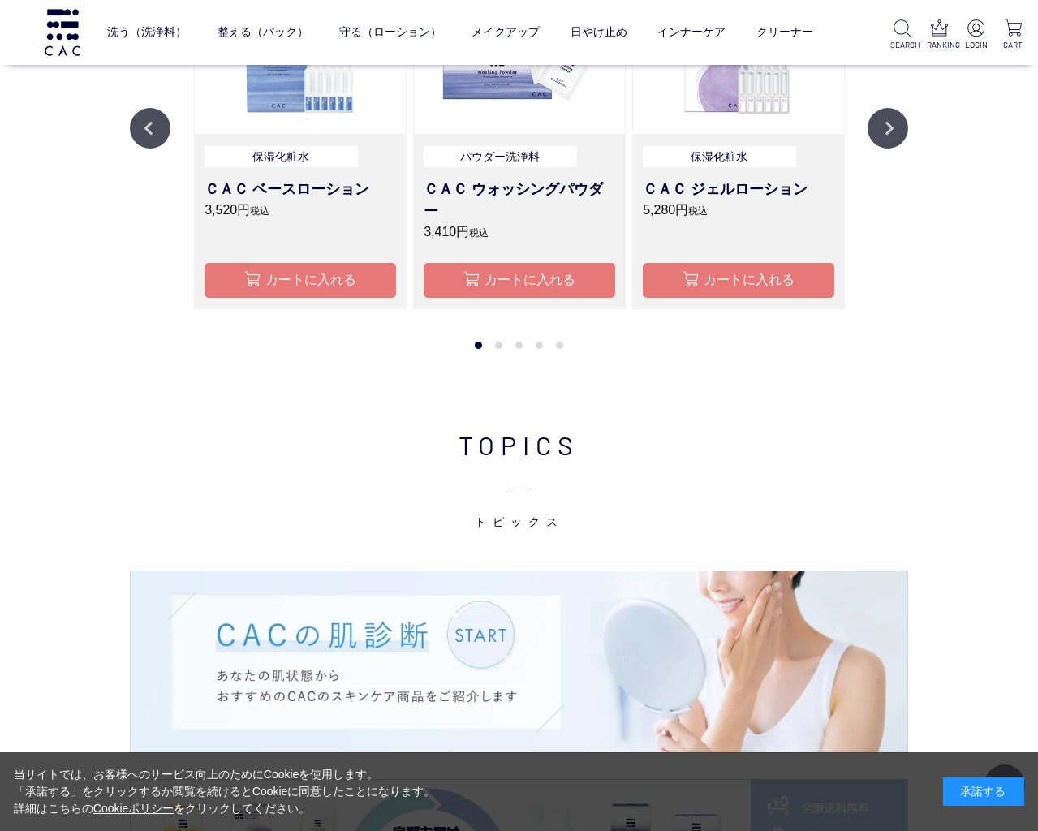
scroll to position [1424, 1]
